Goal: Task Accomplishment & Management: Use online tool/utility

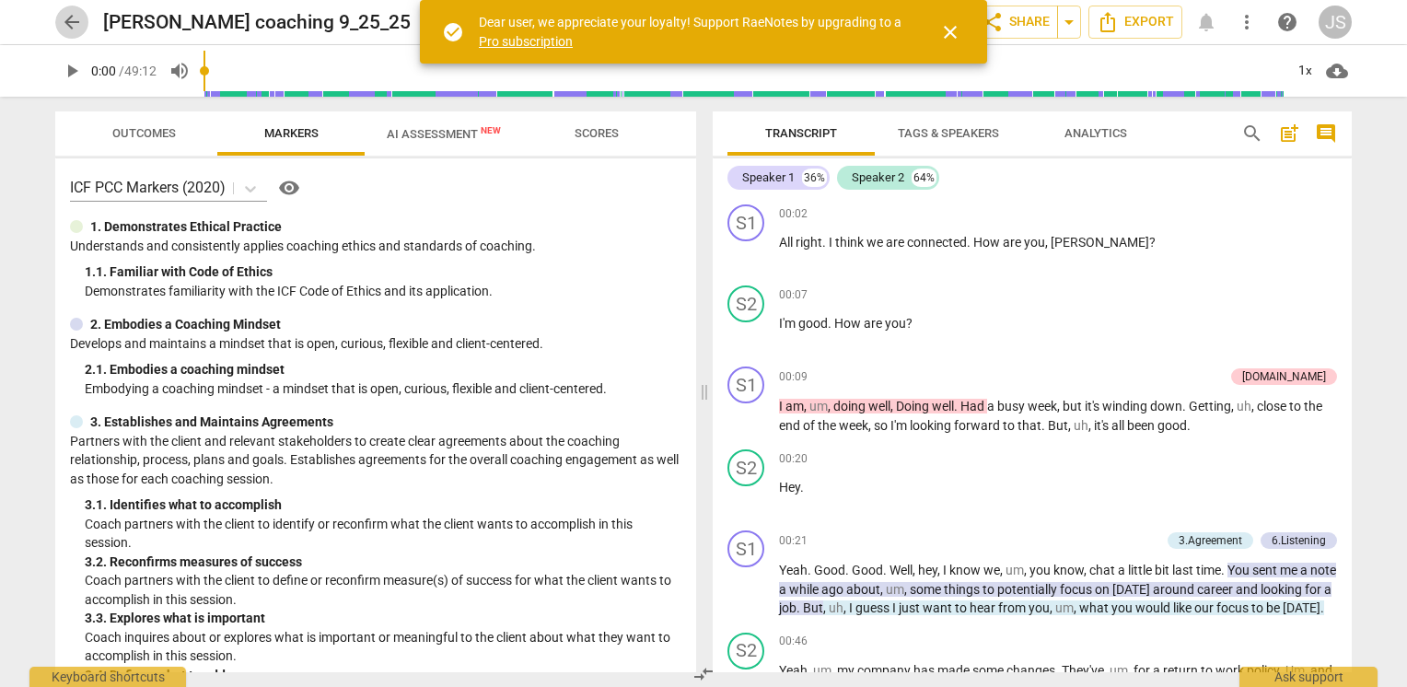
click at [70, 23] on span "arrow_back" at bounding box center [72, 22] width 22 height 22
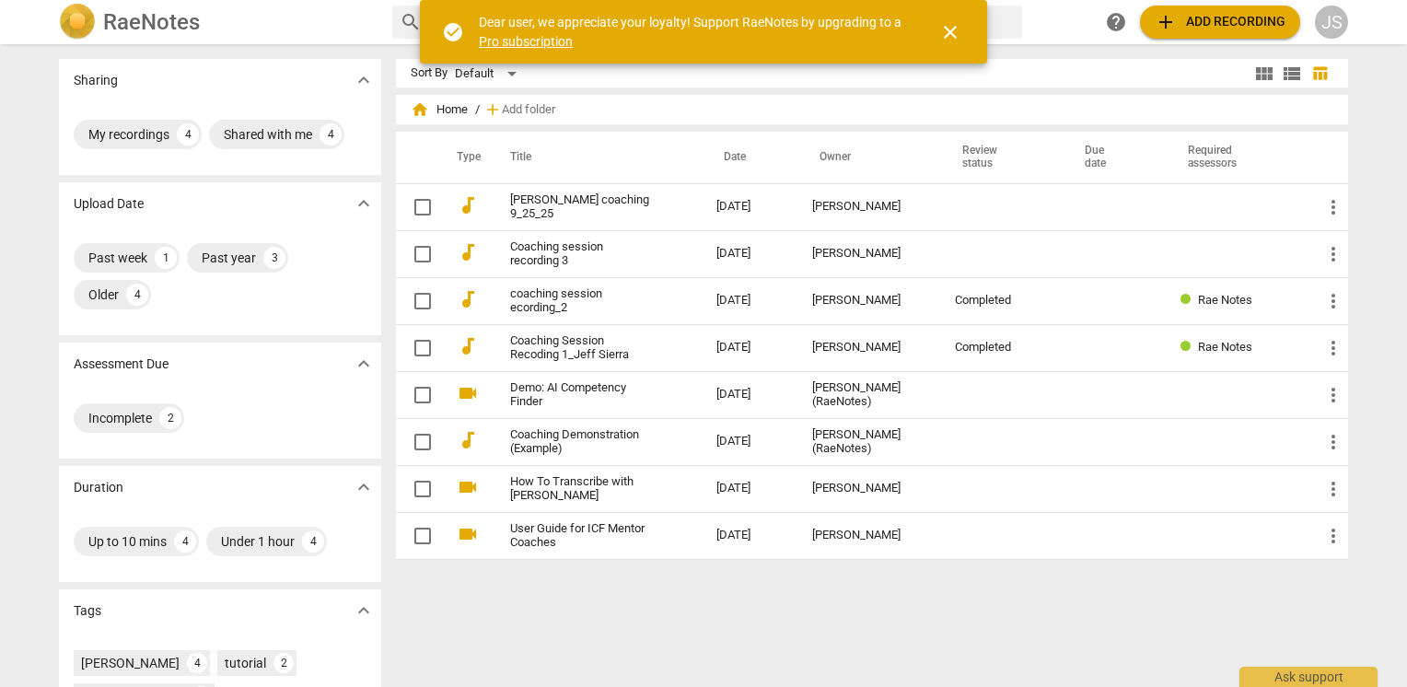
click at [946, 37] on span "close" at bounding box center [951, 32] width 22 height 22
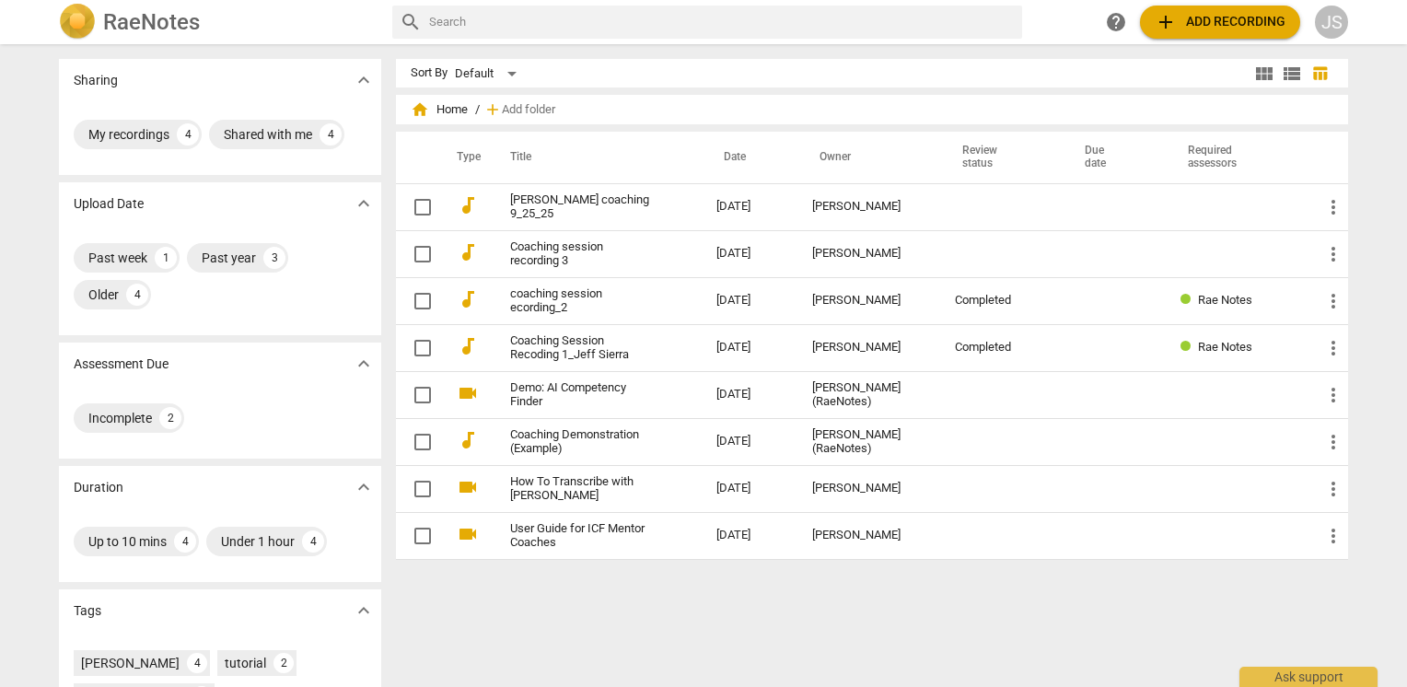
click at [1174, 20] on span "add" at bounding box center [1166, 22] width 22 height 22
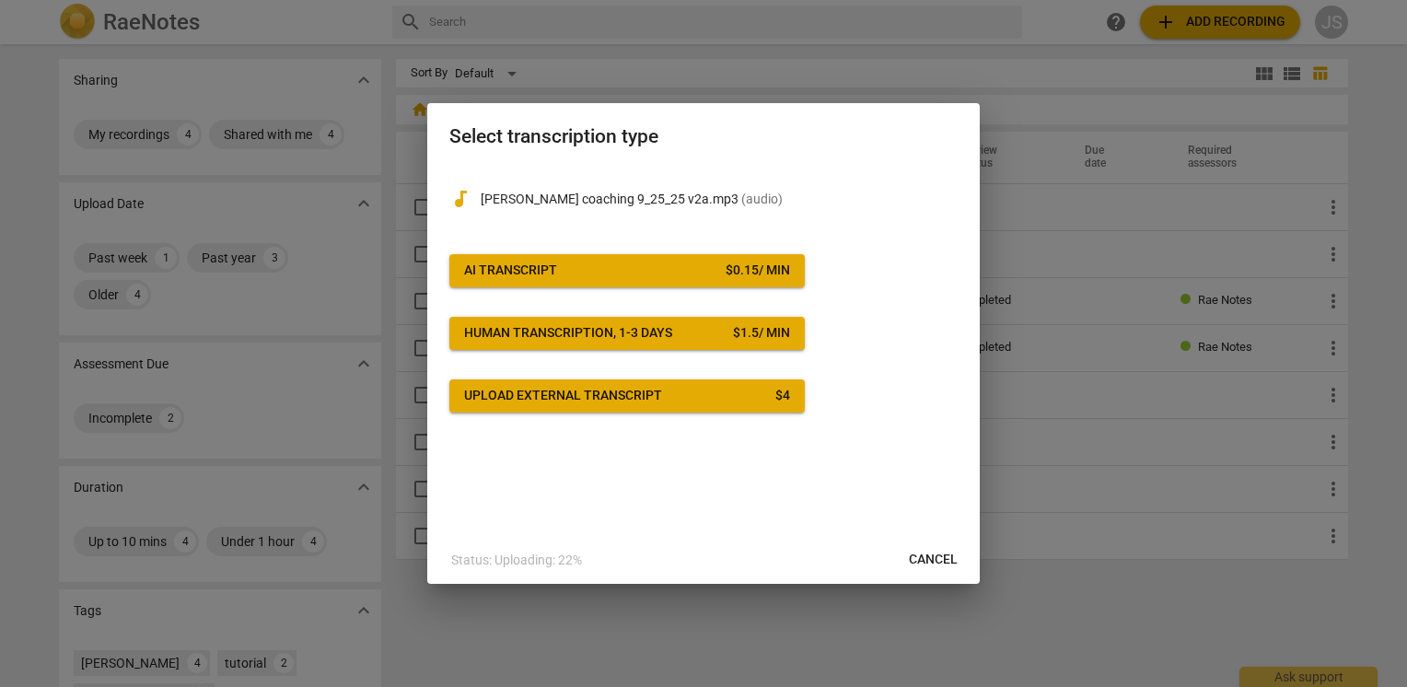
click at [585, 272] on span "AI Transcript $ 0.15 / min" at bounding box center [627, 271] width 326 height 18
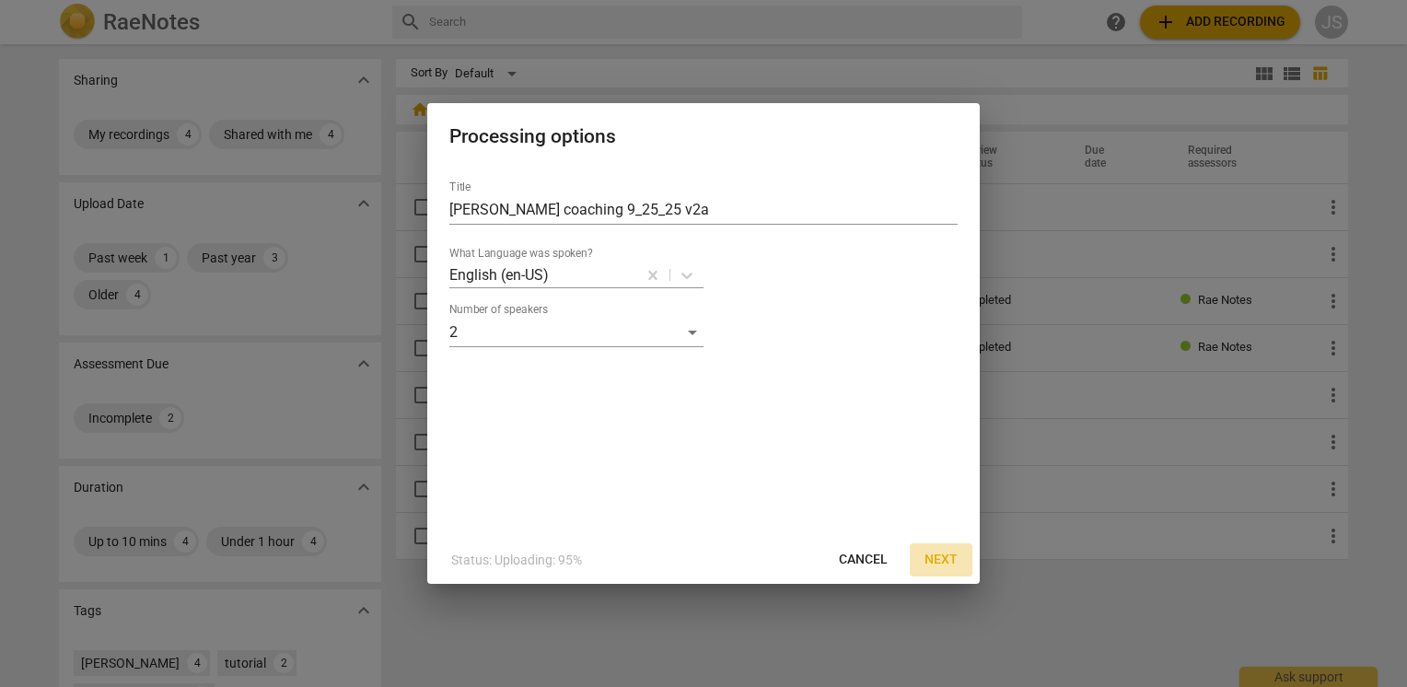
click at [942, 555] on span "Next" at bounding box center [941, 560] width 33 height 18
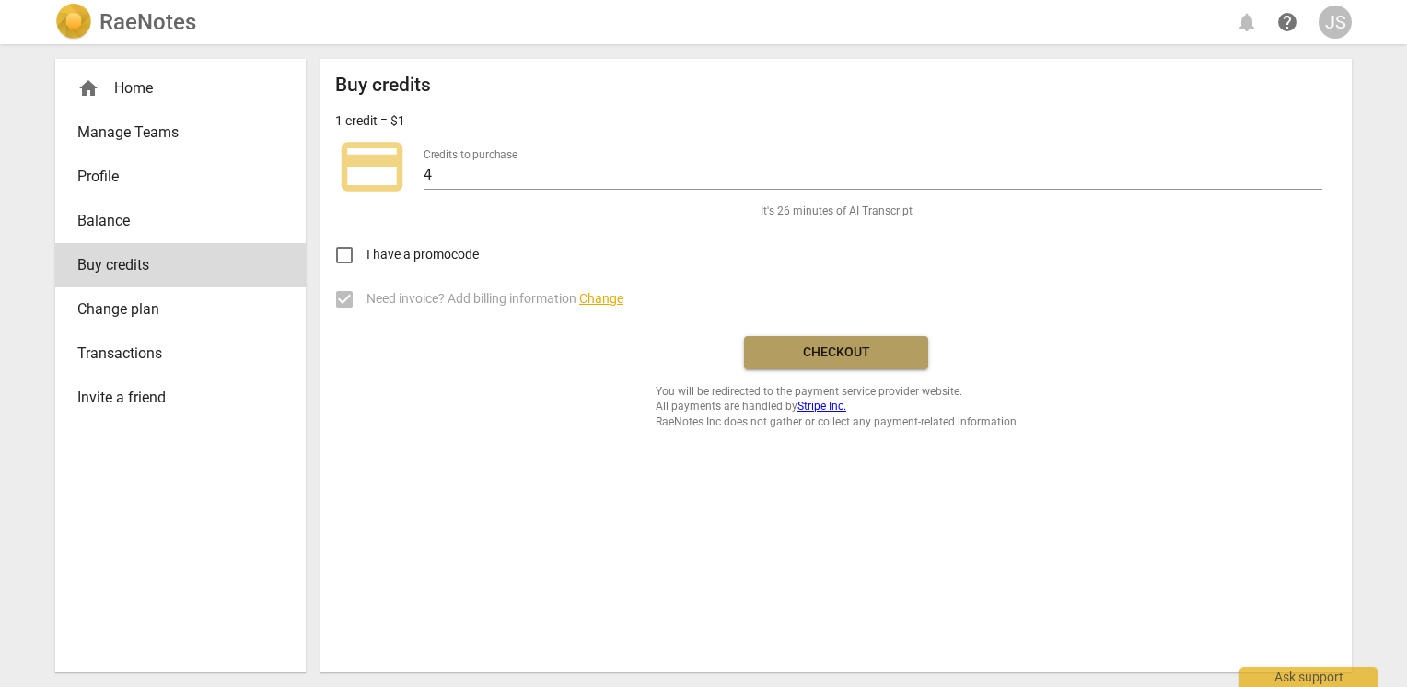
click at [807, 353] on span "Checkout" at bounding box center [836, 353] width 155 height 18
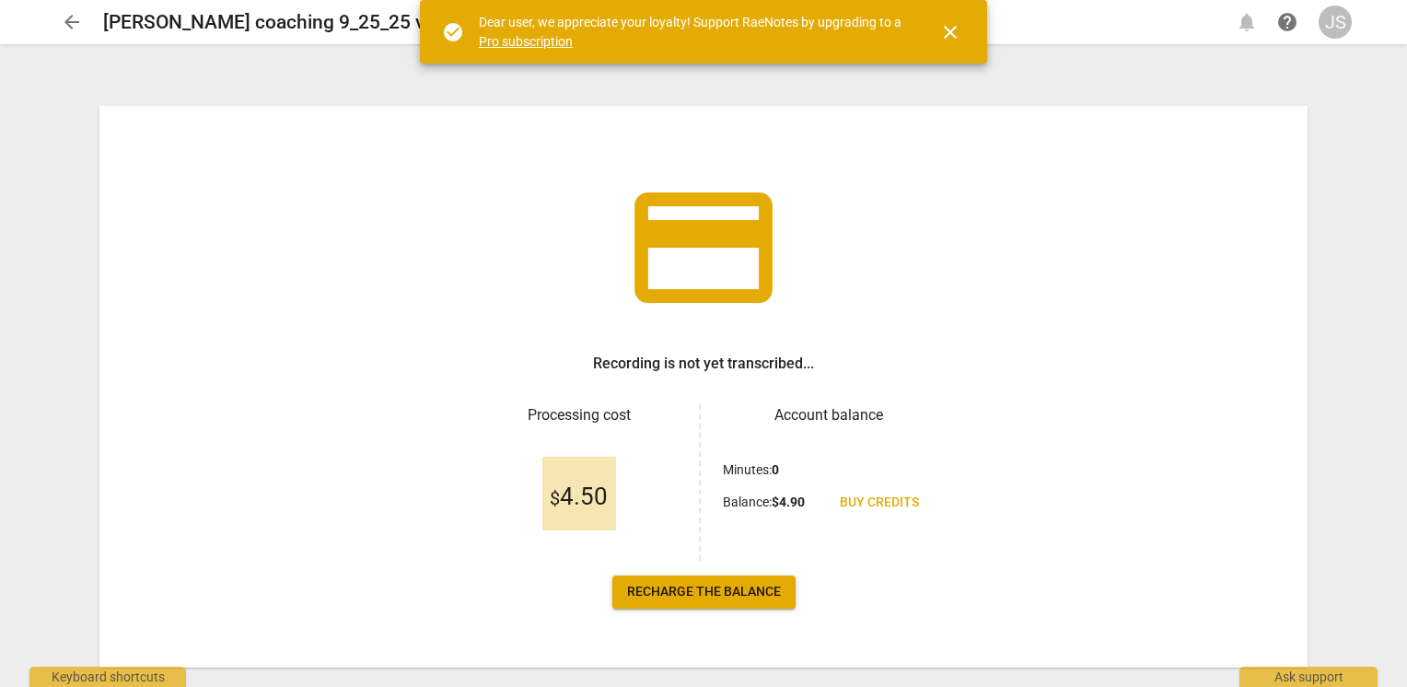
click at [950, 29] on span "close" at bounding box center [951, 32] width 22 height 22
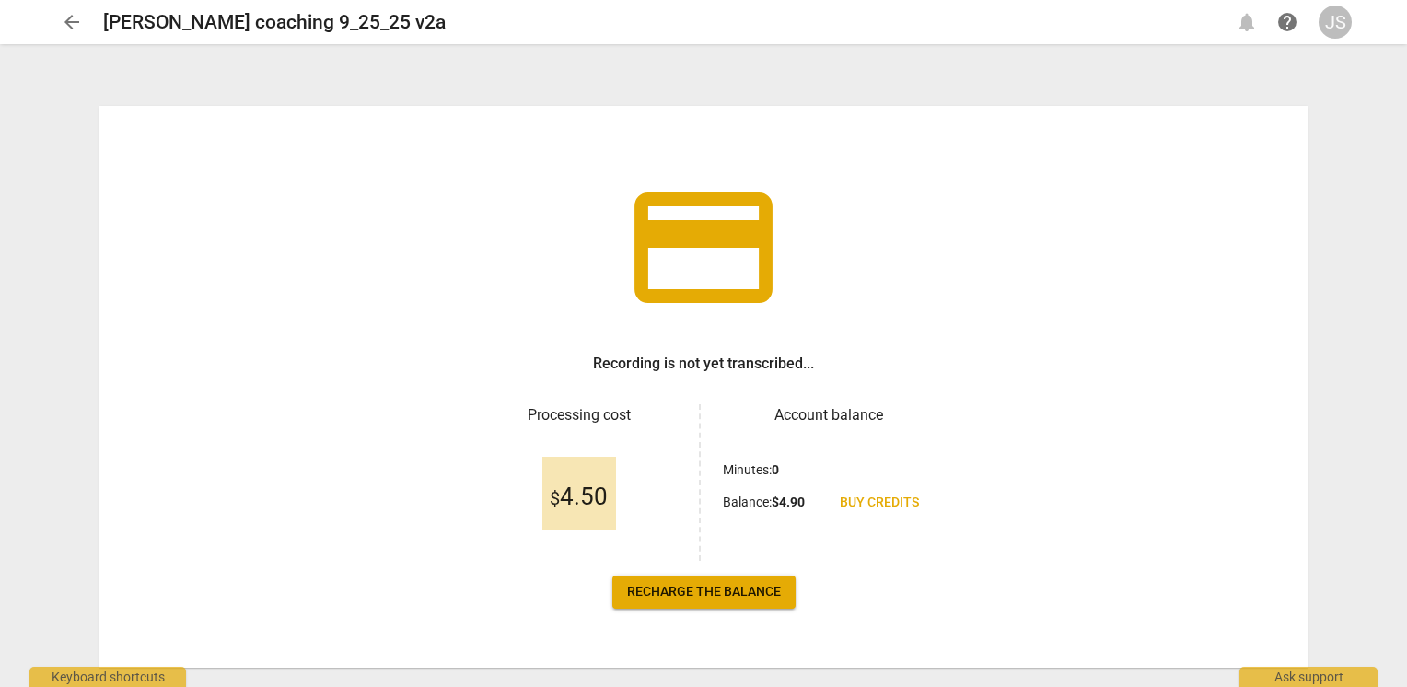
scroll to position [39, 0]
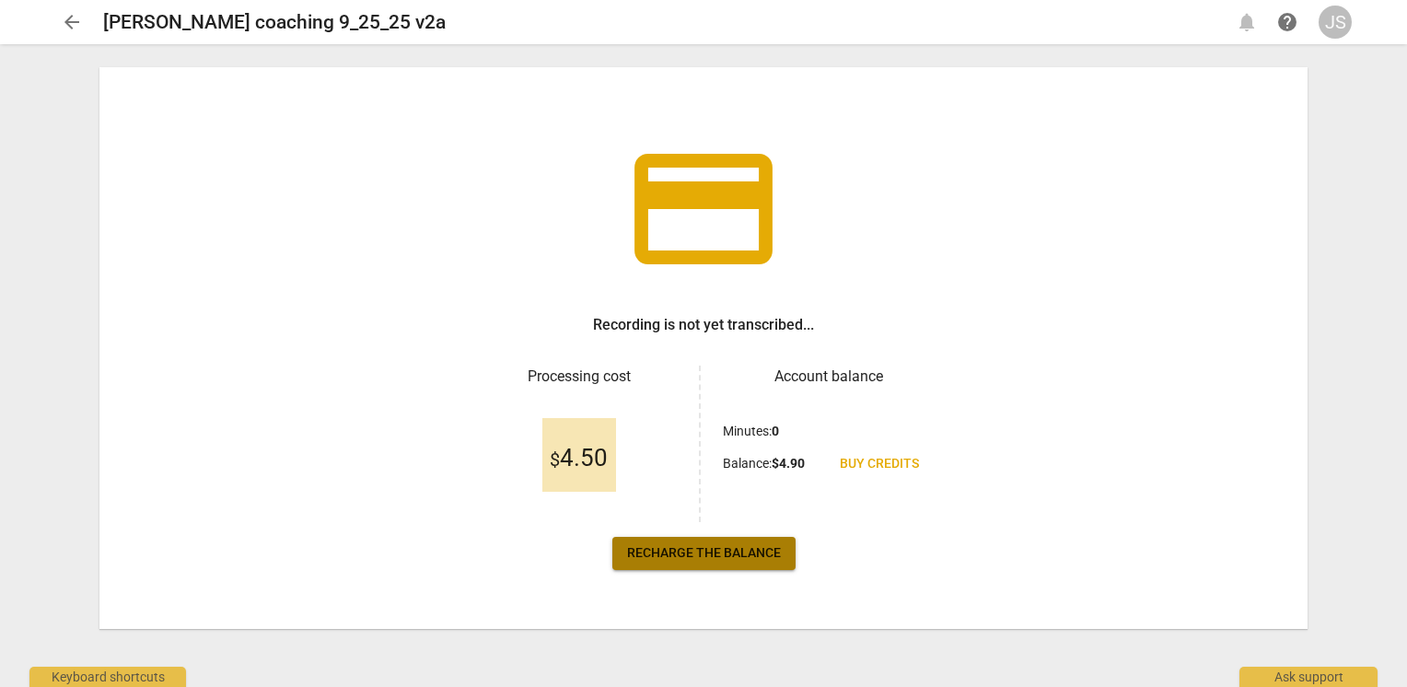
click at [680, 562] on span "Recharge the balance" at bounding box center [704, 553] width 154 height 18
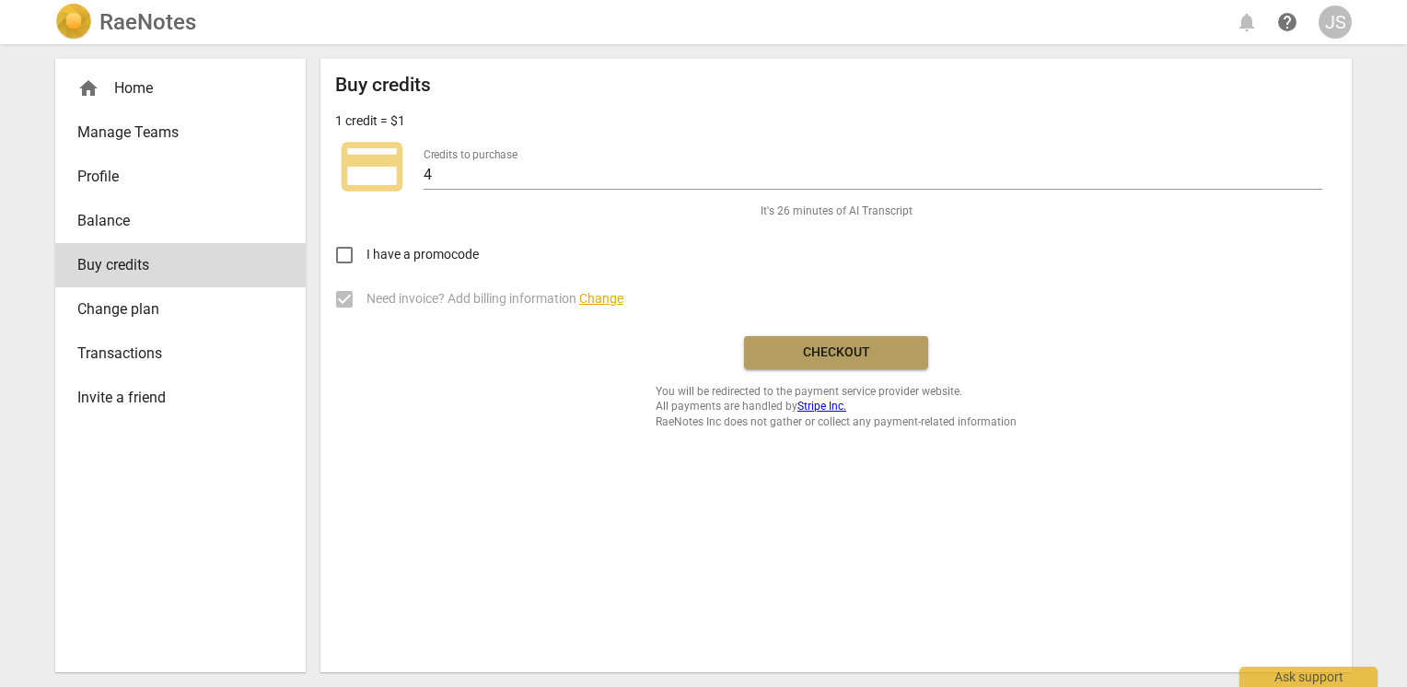
click at [847, 359] on span "Checkout" at bounding box center [836, 353] width 155 height 18
click at [134, 101] on div "home Home" at bounding box center [180, 88] width 251 height 44
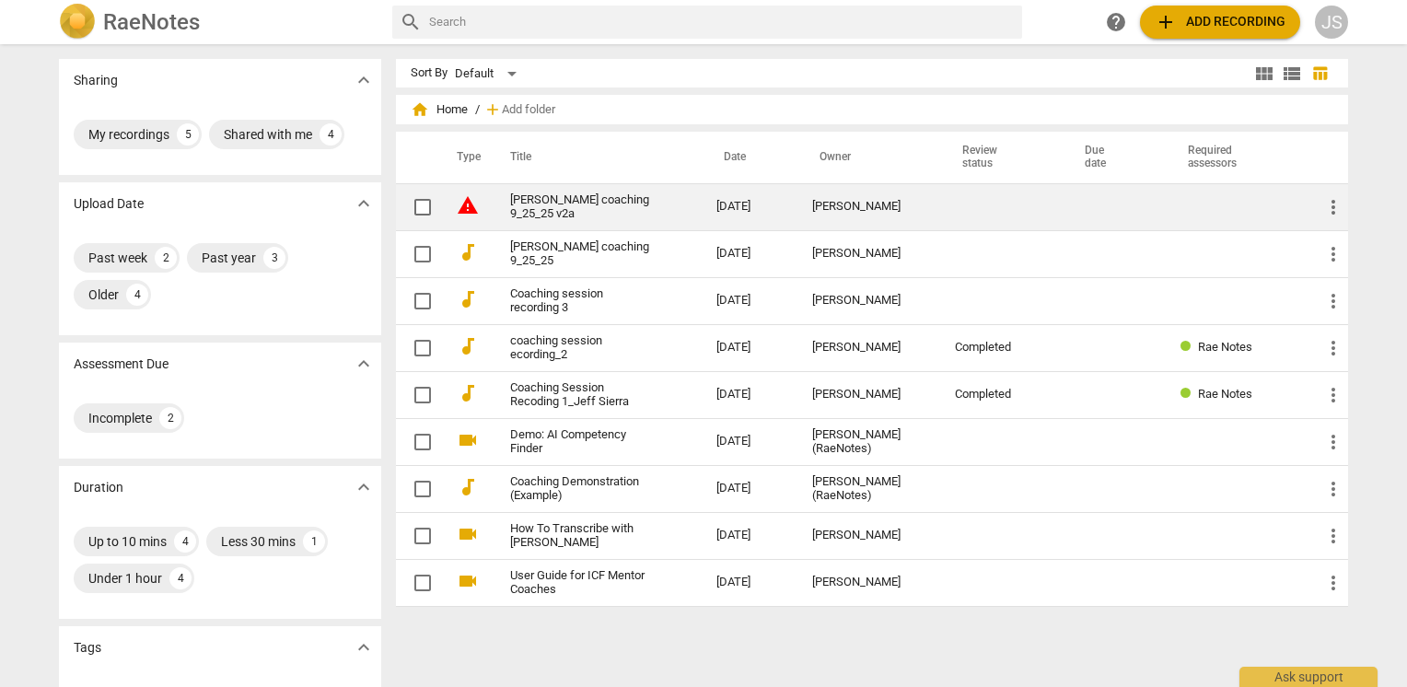
click at [556, 207] on link "[PERSON_NAME] coaching 9_25_25 v2a" at bounding box center [580, 207] width 140 height 28
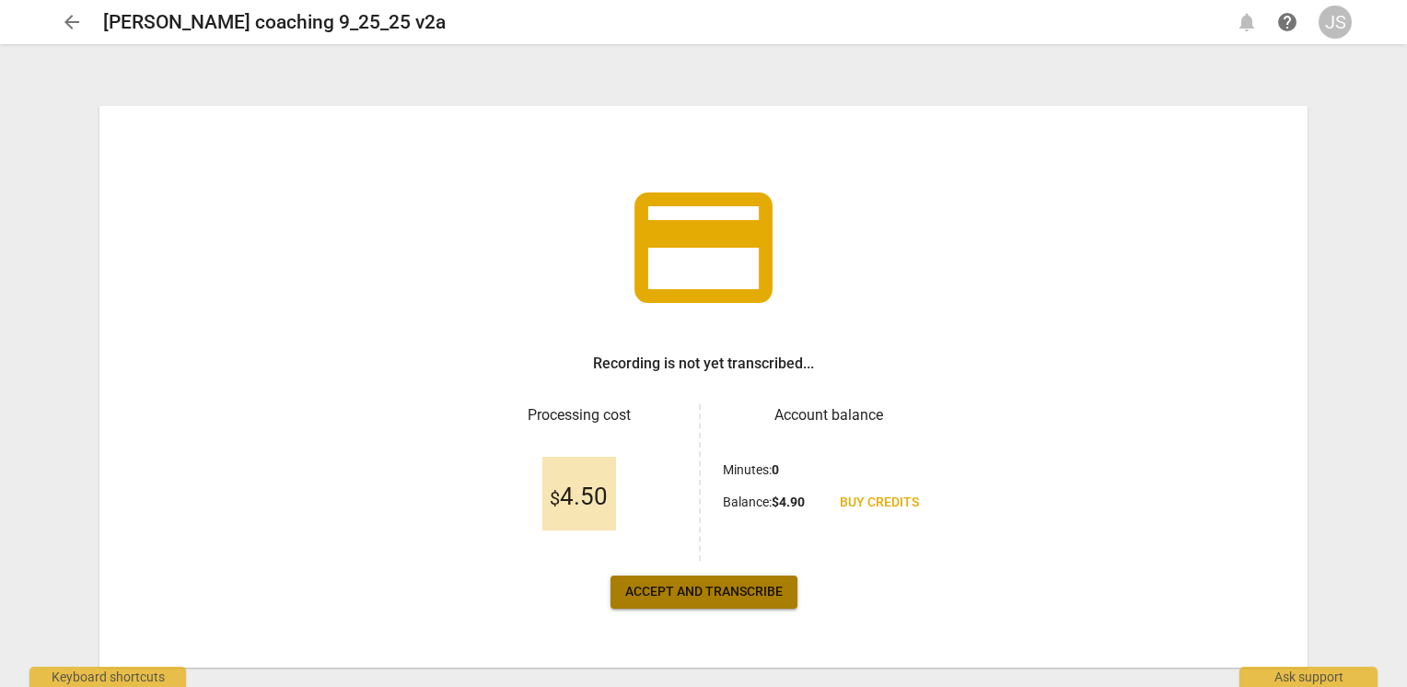
click at [720, 588] on span "Accept and transcribe" at bounding box center [704, 592] width 158 height 18
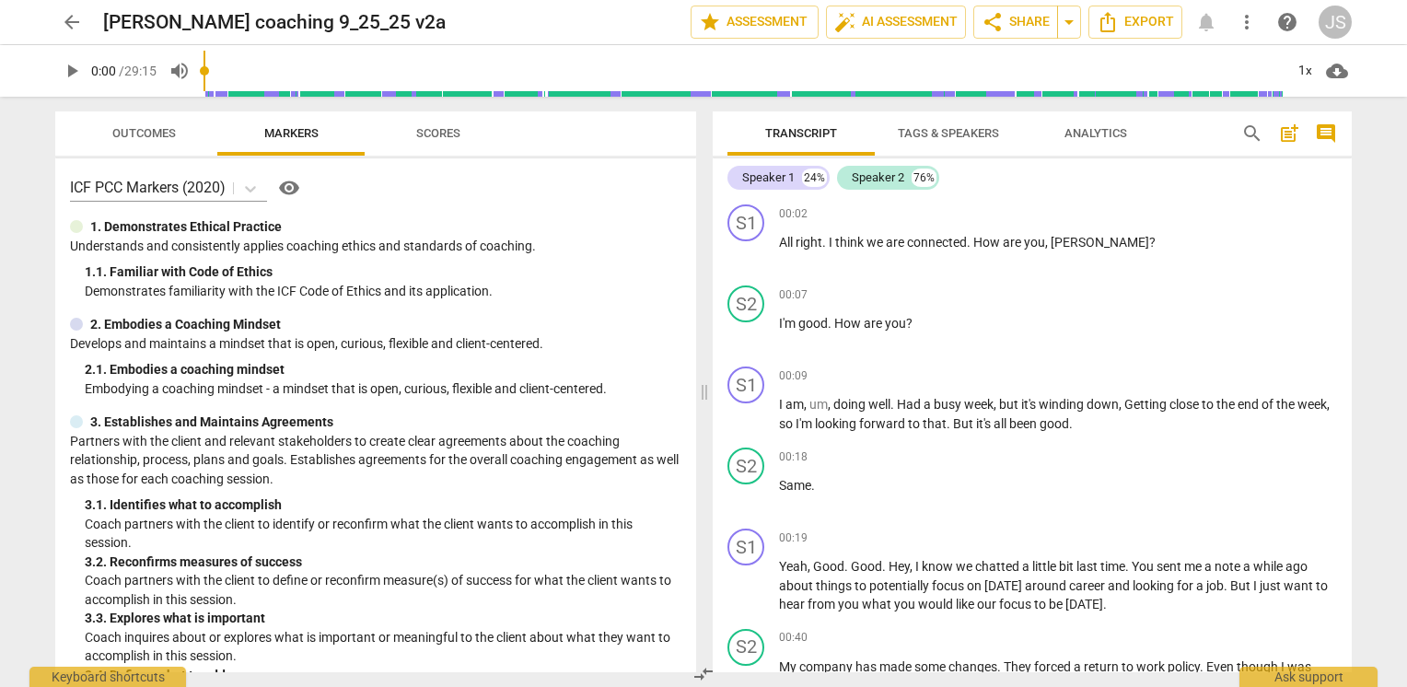
click at [157, 127] on span "Outcomes" at bounding box center [144, 133] width 64 height 14
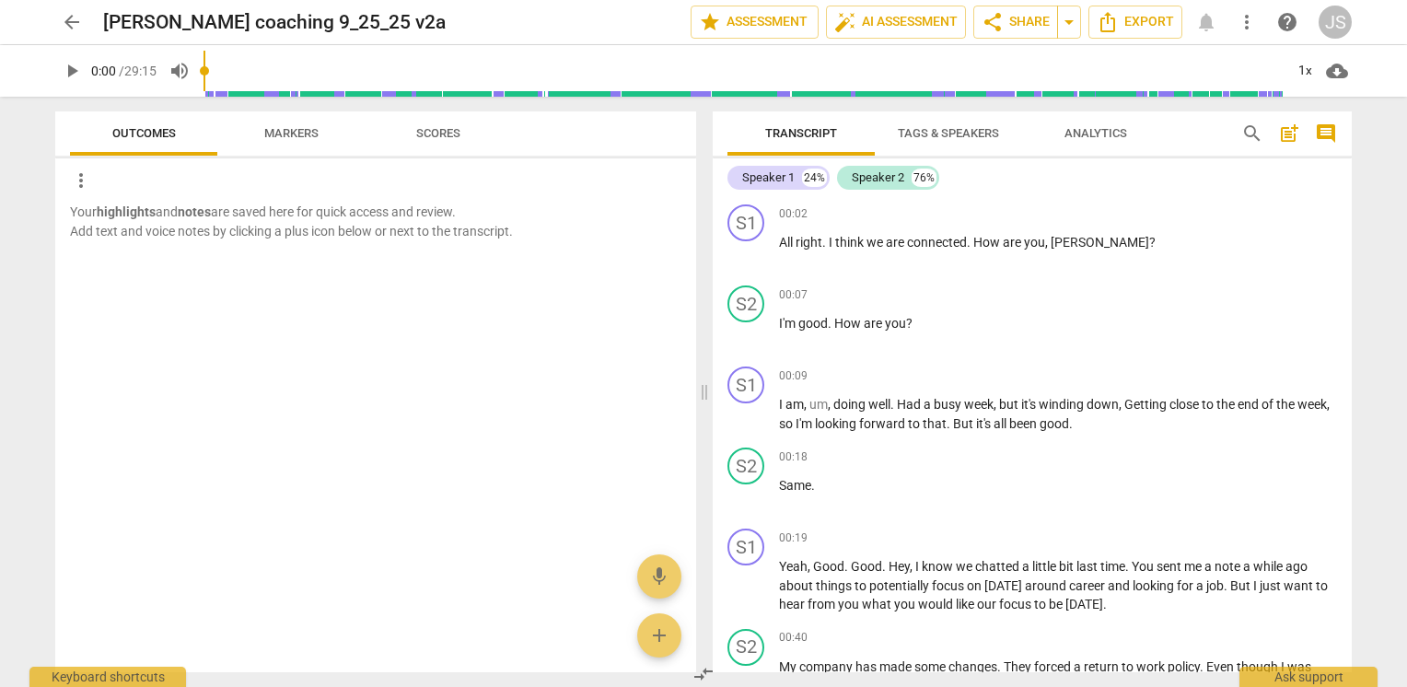
click at [277, 134] on span "Markers" at bounding box center [291, 133] width 54 height 14
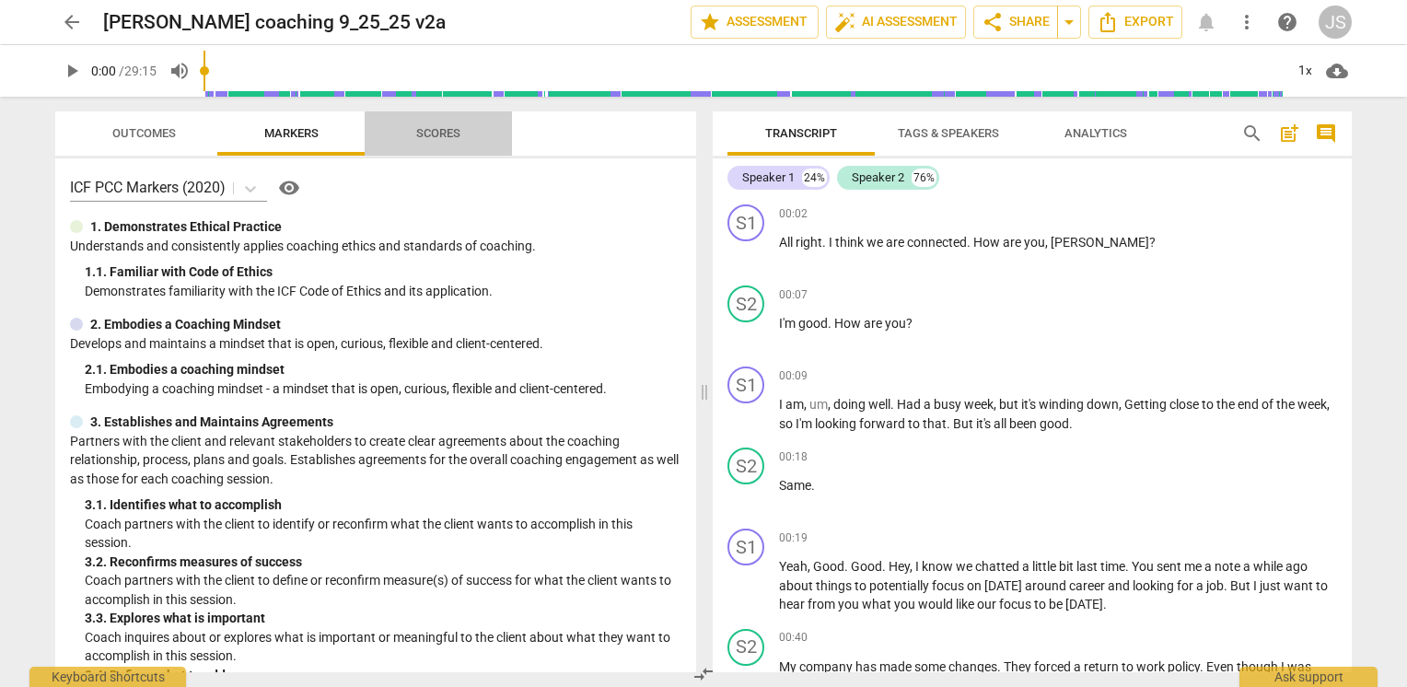
click at [437, 134] on span "Scores" at bounding box center [438, 133] width 44 height 14
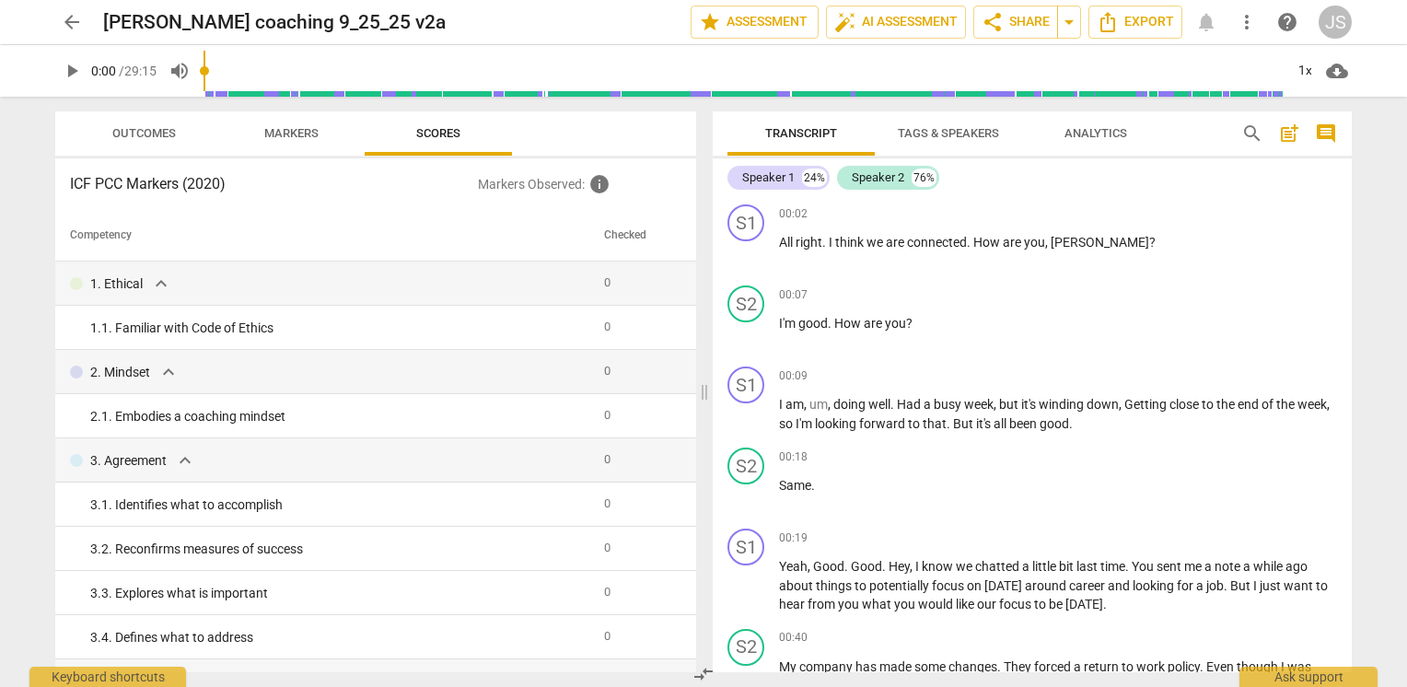
click at [287, 138] on span "Markers" at bounding box center [291, 133] width 54 height 14
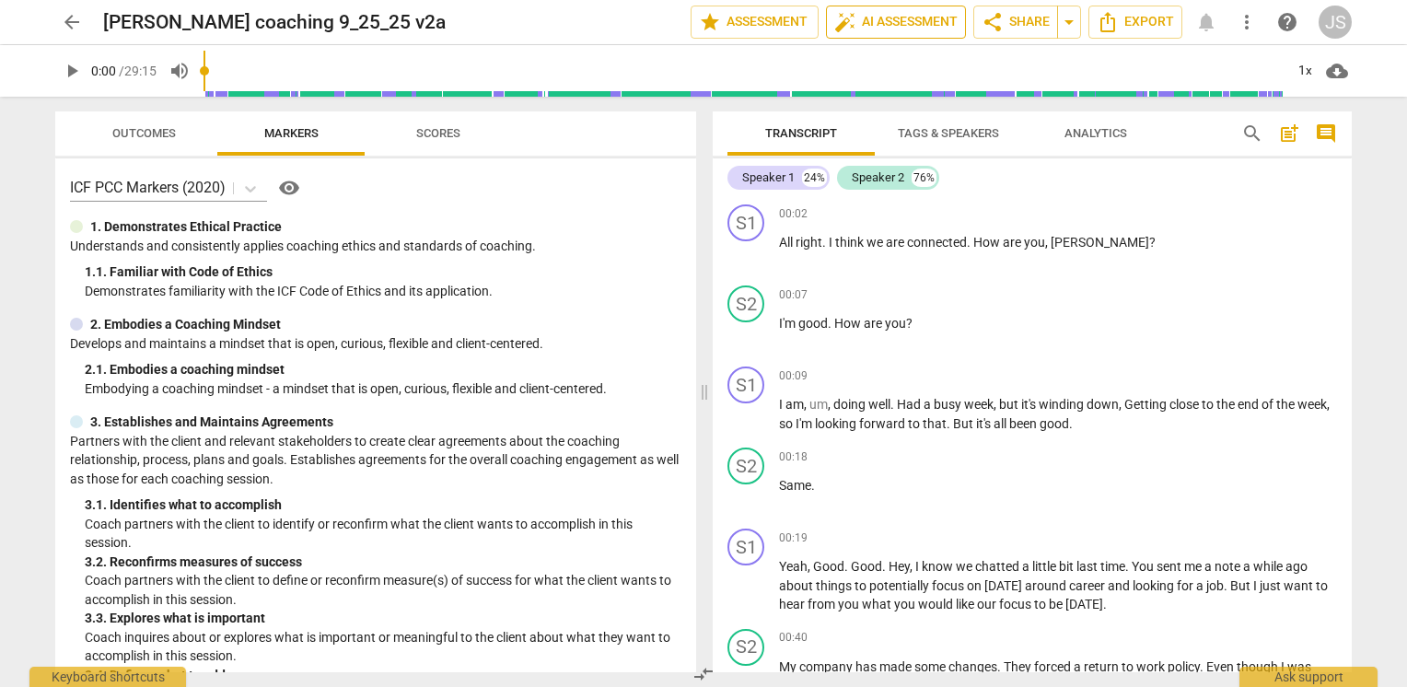
click at [889, 20] on span "auto_fix_high AI Assessment" at bounding box center [896, 22] width 123 height 22
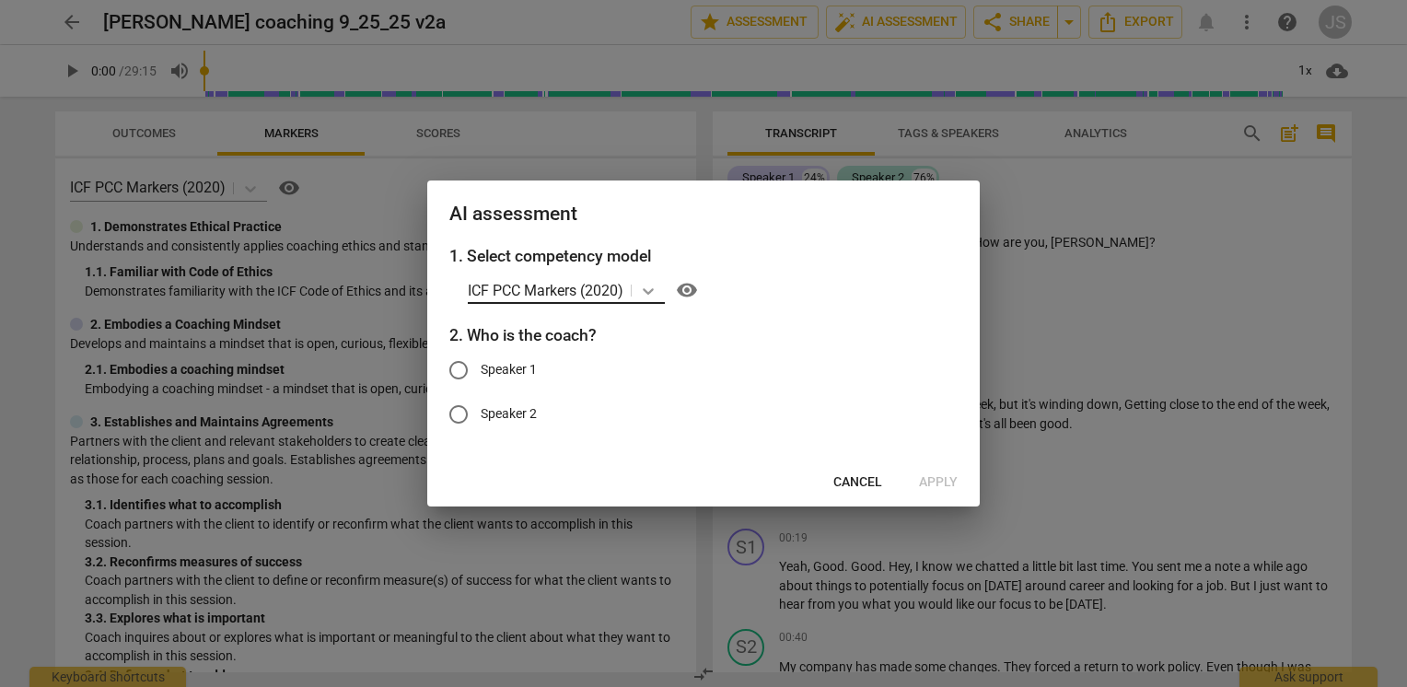
click at [650, 292] on icon at bounding box center [648, 291] width 11 height 6
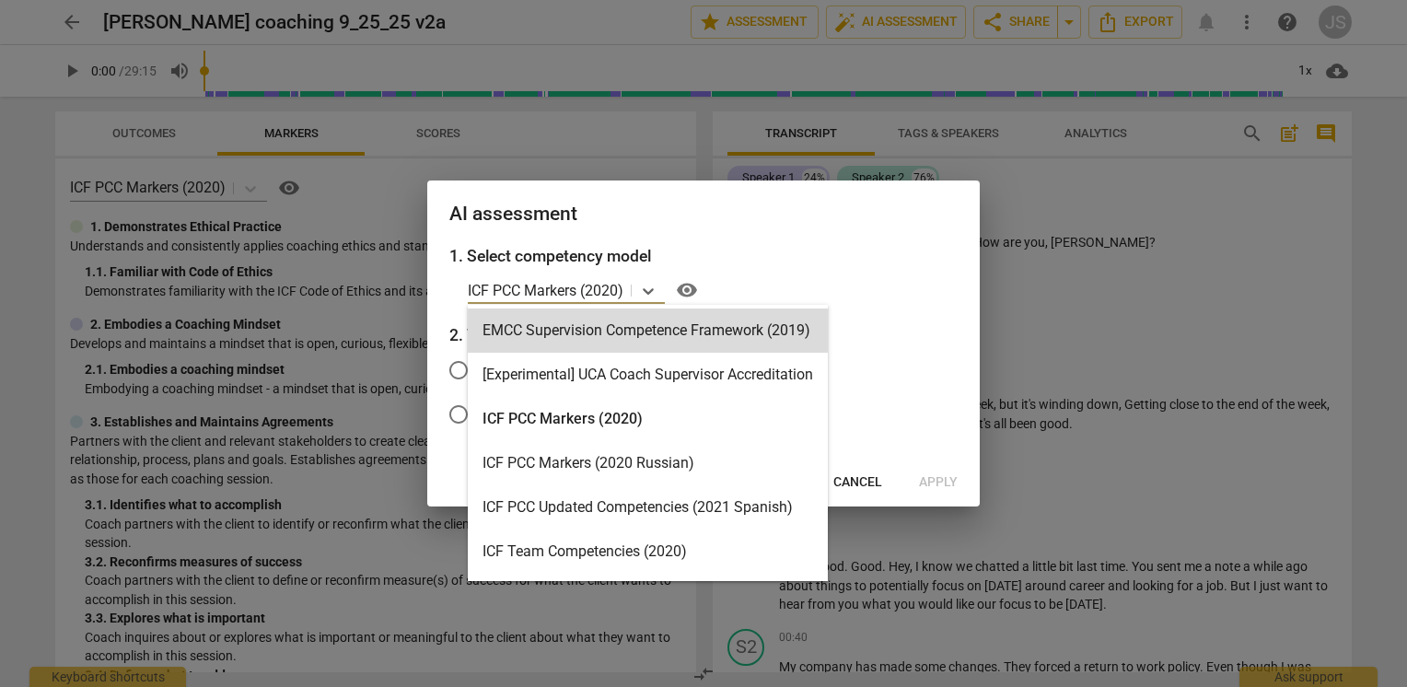
click at [889, 228] on div "AI assessment" at bounding box center [703, 213] width 553 height 64
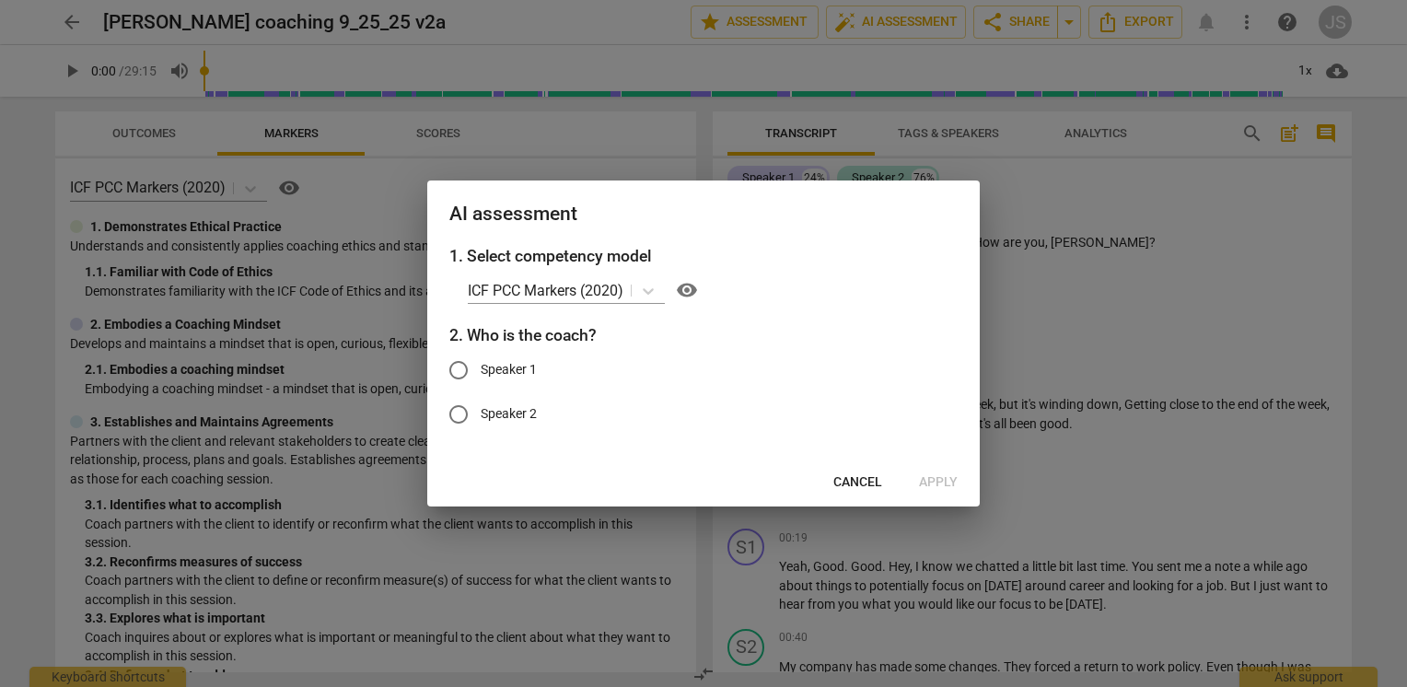
click at [457, 368] on input "Speaker 1" at bounding box center [459, 370] width 44 height 44
radio input "true"
click at [928, 479] on span "Apply" at bounding box center [938, 482] width 39 height 18
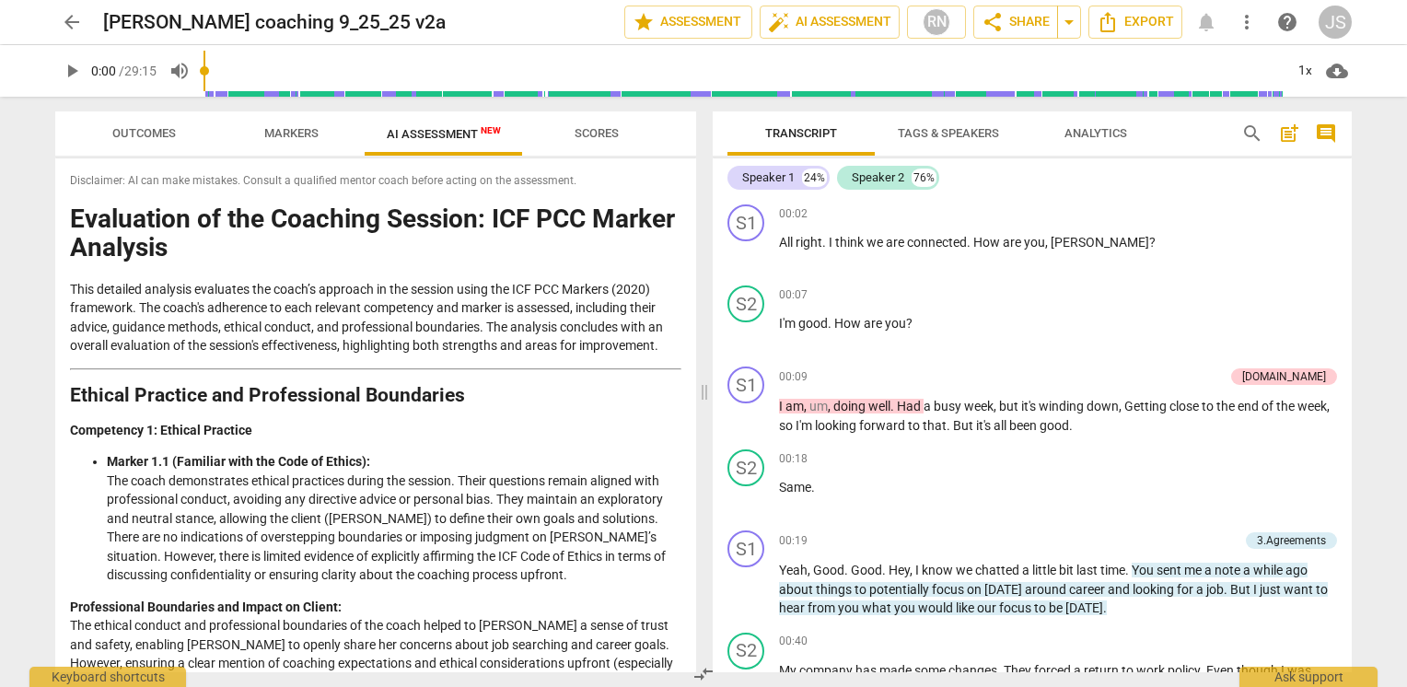
click at [588, 142] on span "Scores" at bounding box center [597, 134] width 88 height 25
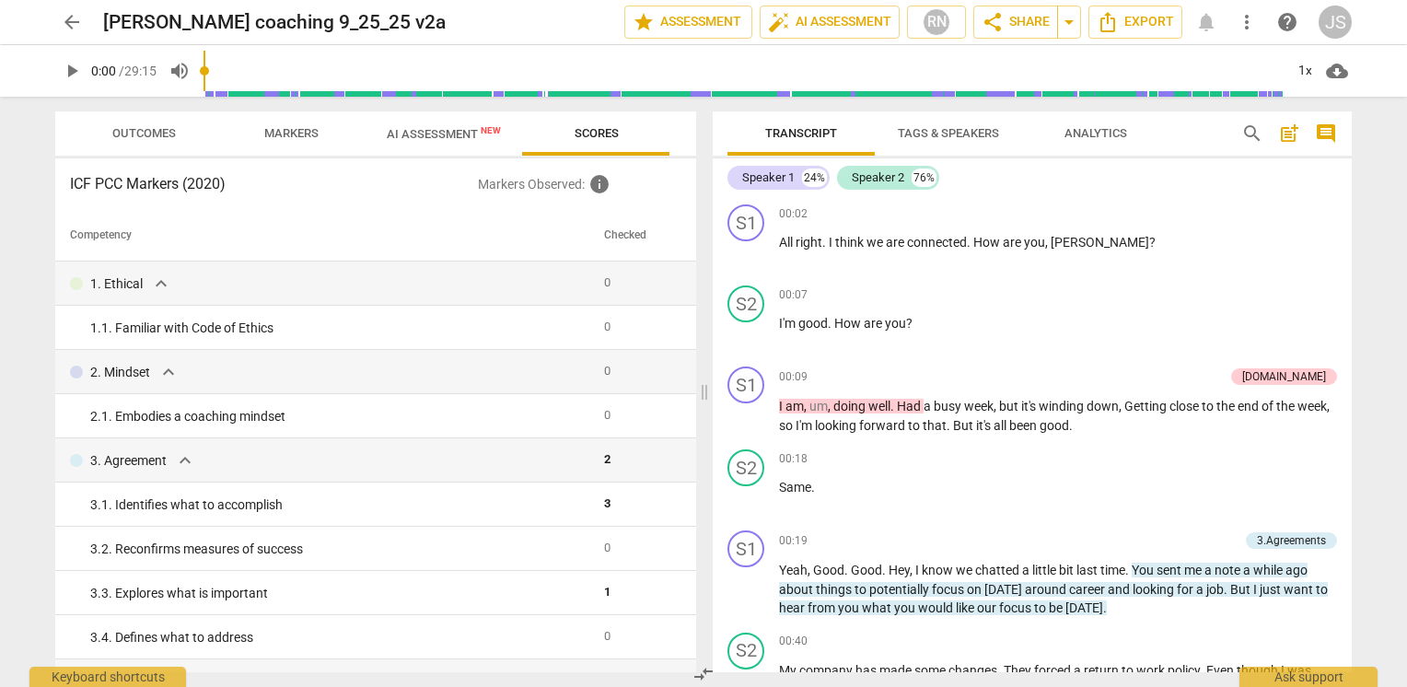
click at [162, 127] on span "Outcomes" at bounding box center [144, 133] width 64 height 14
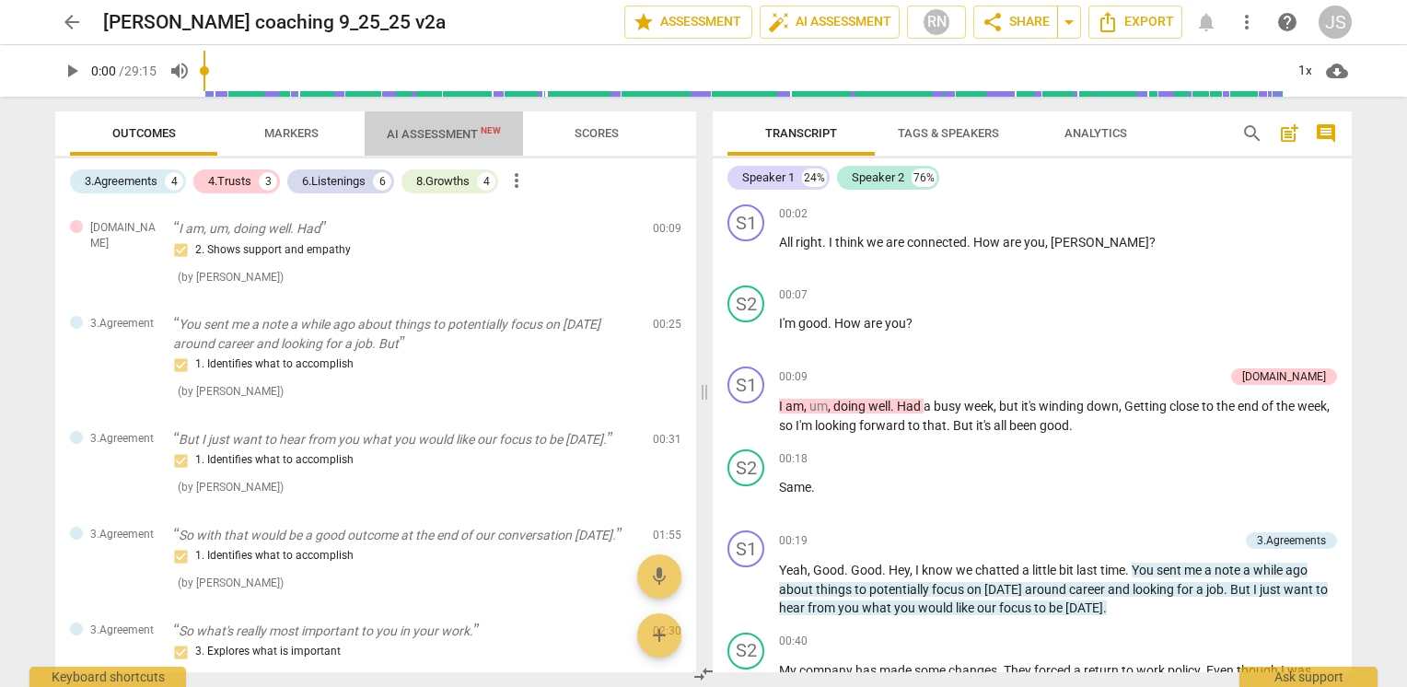
click at [416, 134] on span "AI Assessment New" at bounding box center [444, 134] width 114 height 14
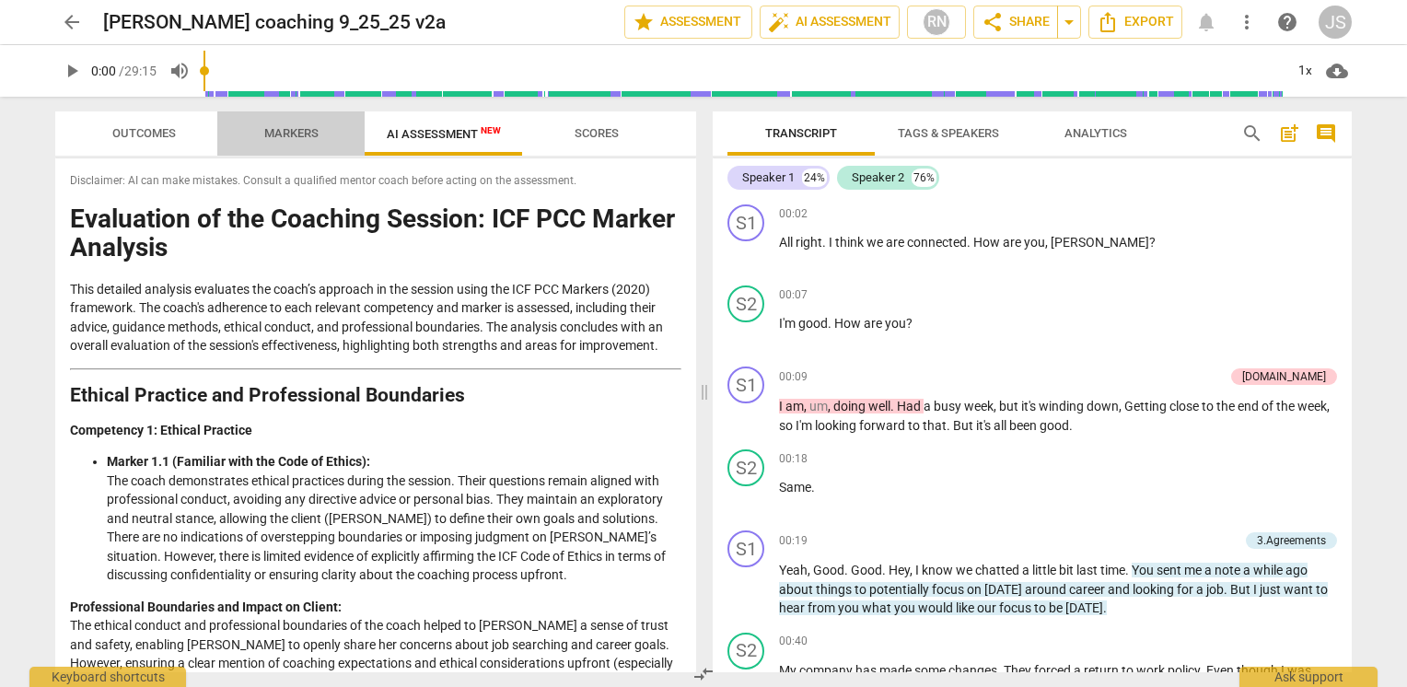
click at [293, 134] on span "Markers" at bounding box center [291, 133] width 54 height 14
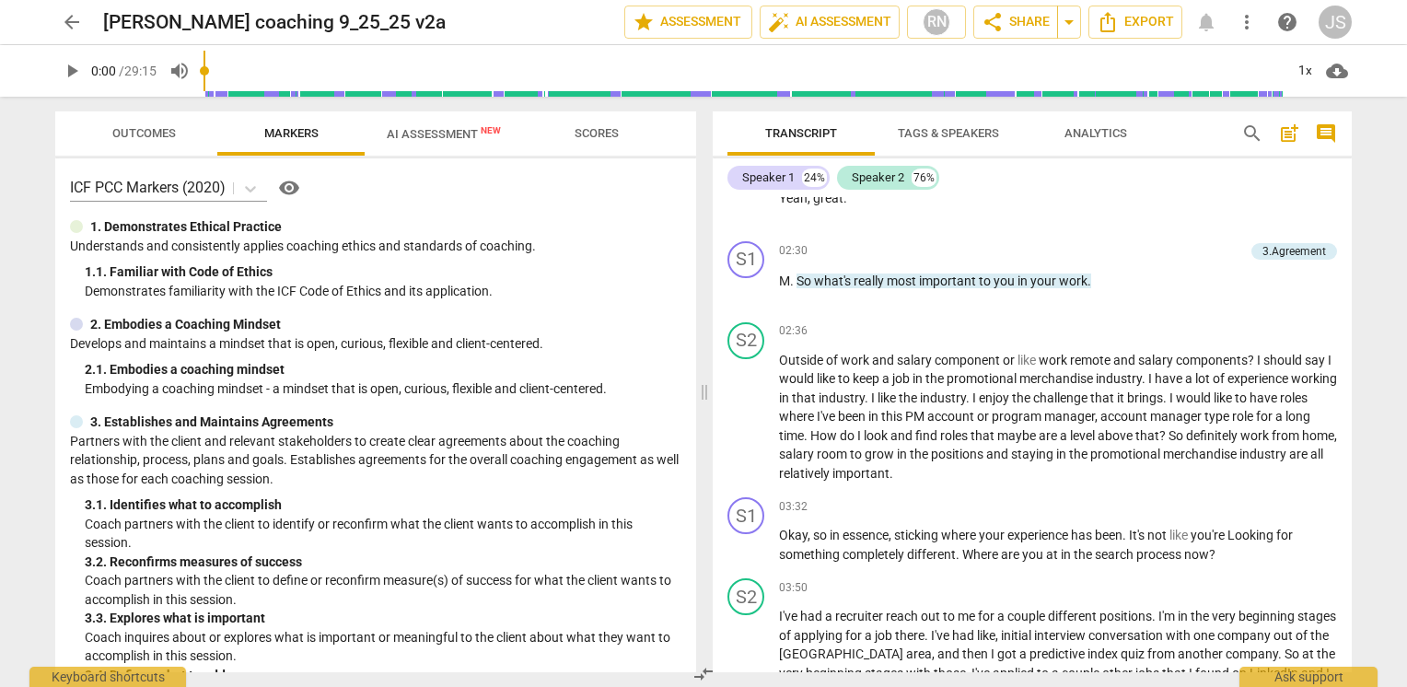
scroll to position [1228, 0]
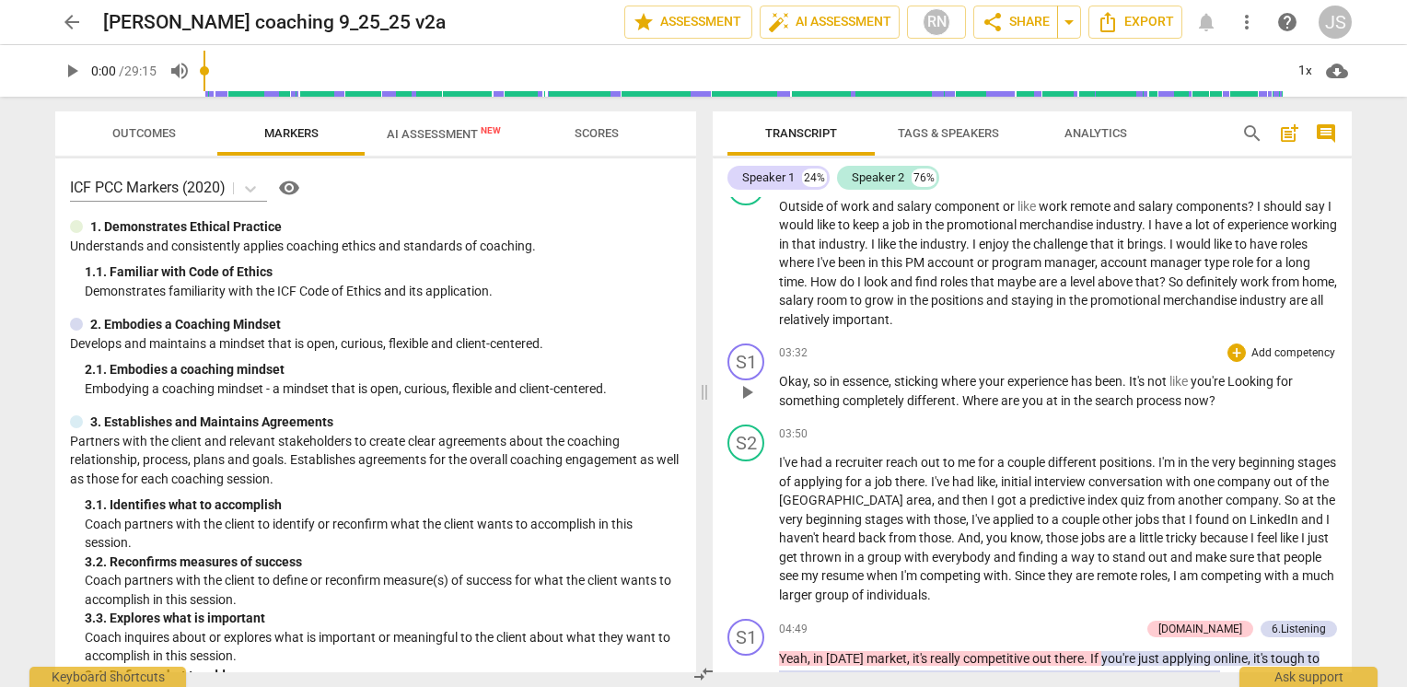
click at [1014, 398] on span "are" at bounding box center [1011, 400] width 21 height 15
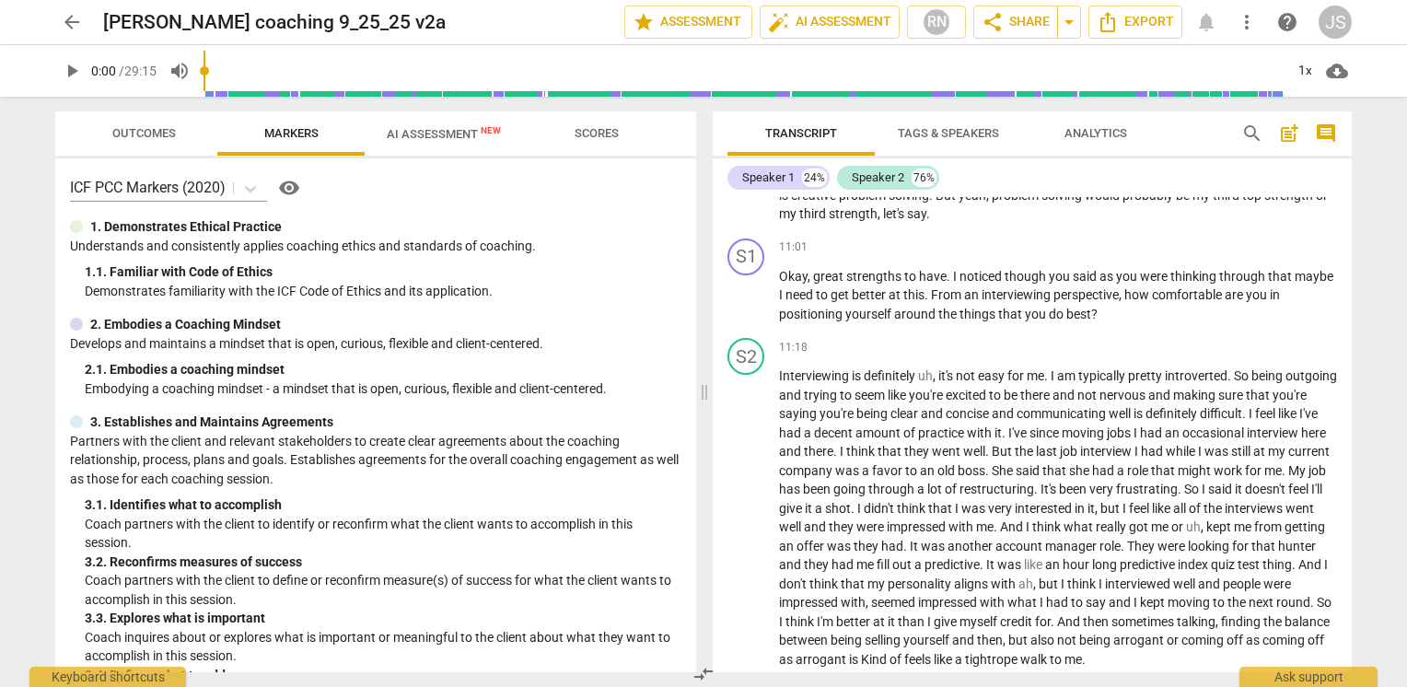
scroll to position [3224, 0]
